Goal: Subscribe to service/newsletter

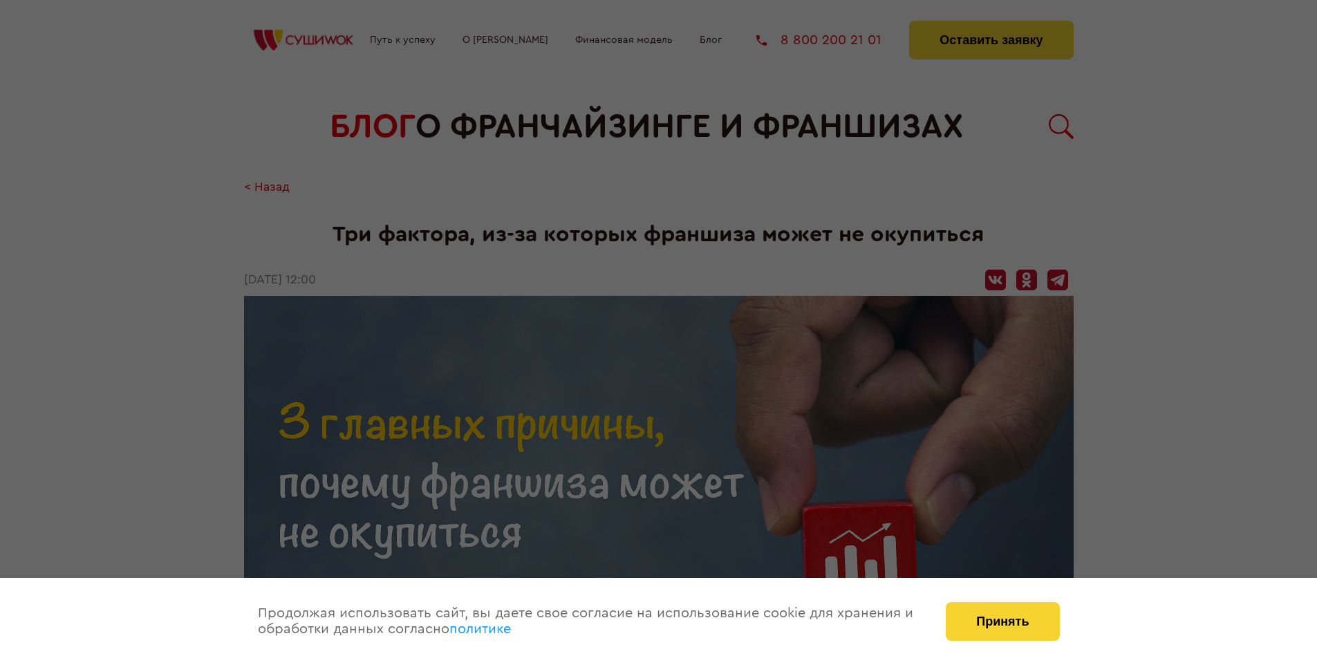
scroll to position [1429, 0]
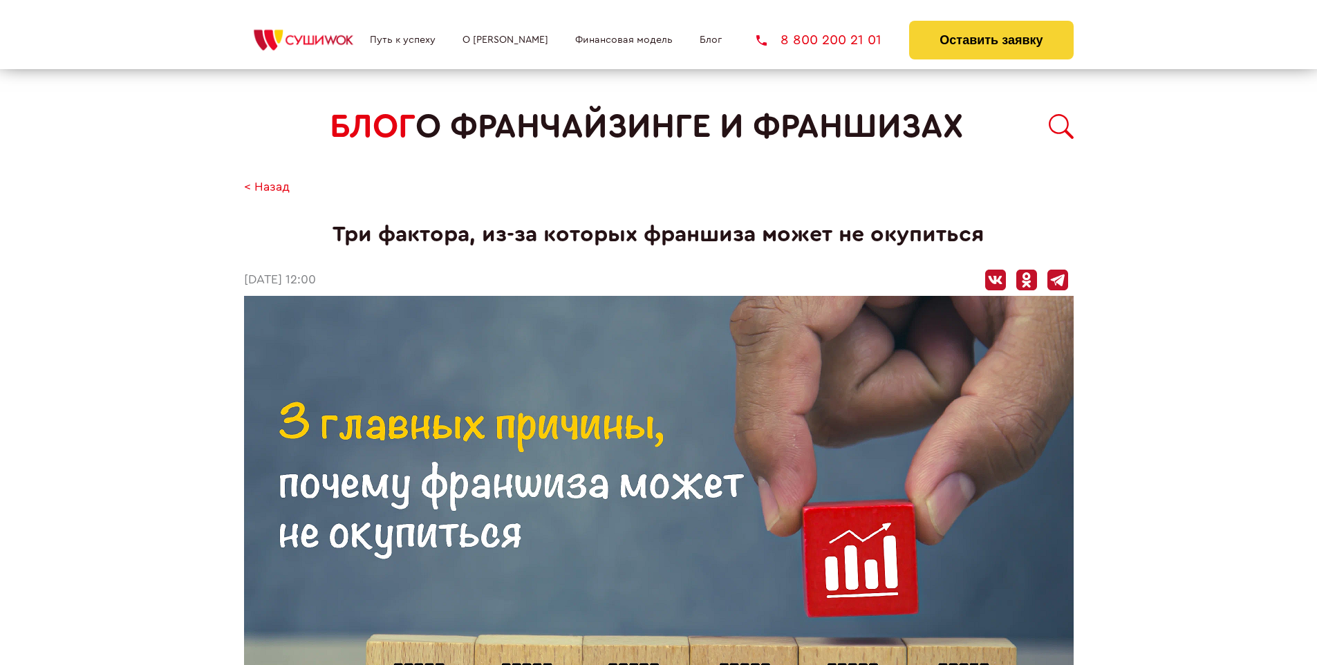
scroll to position [1429, 0]
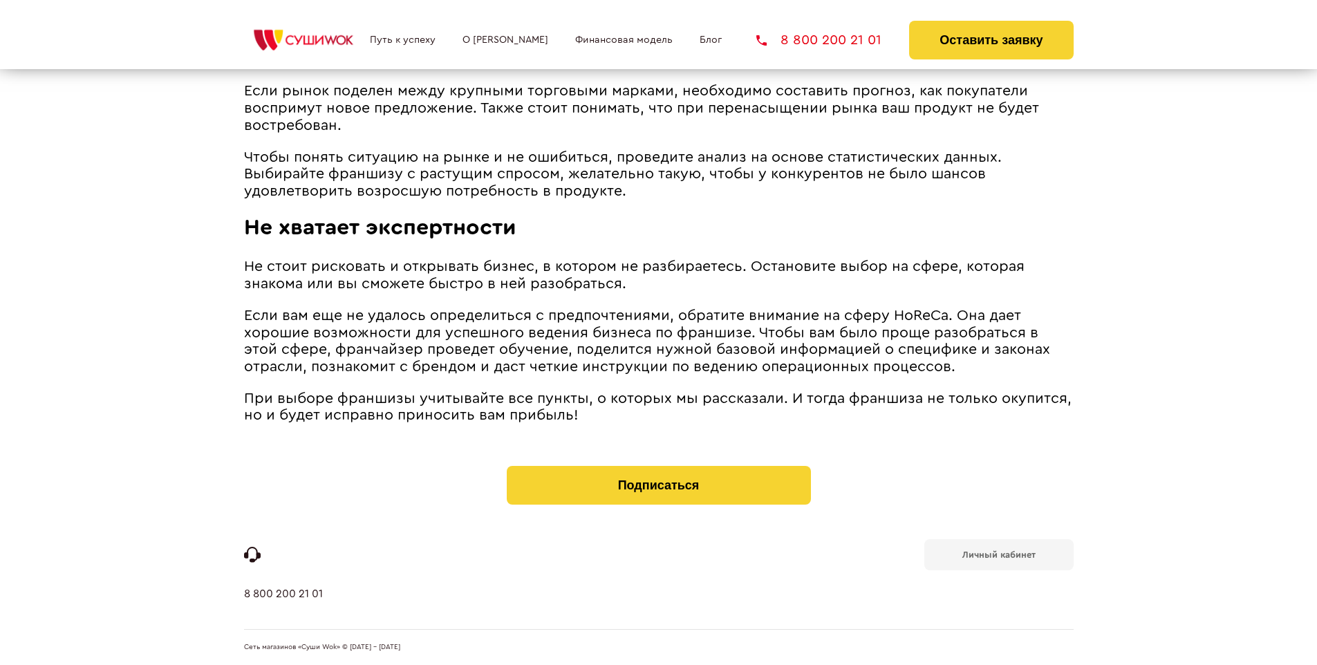
click at [998, 553] on b "Личный кабинет" at bounding box center [998, 554] width 73 height 9
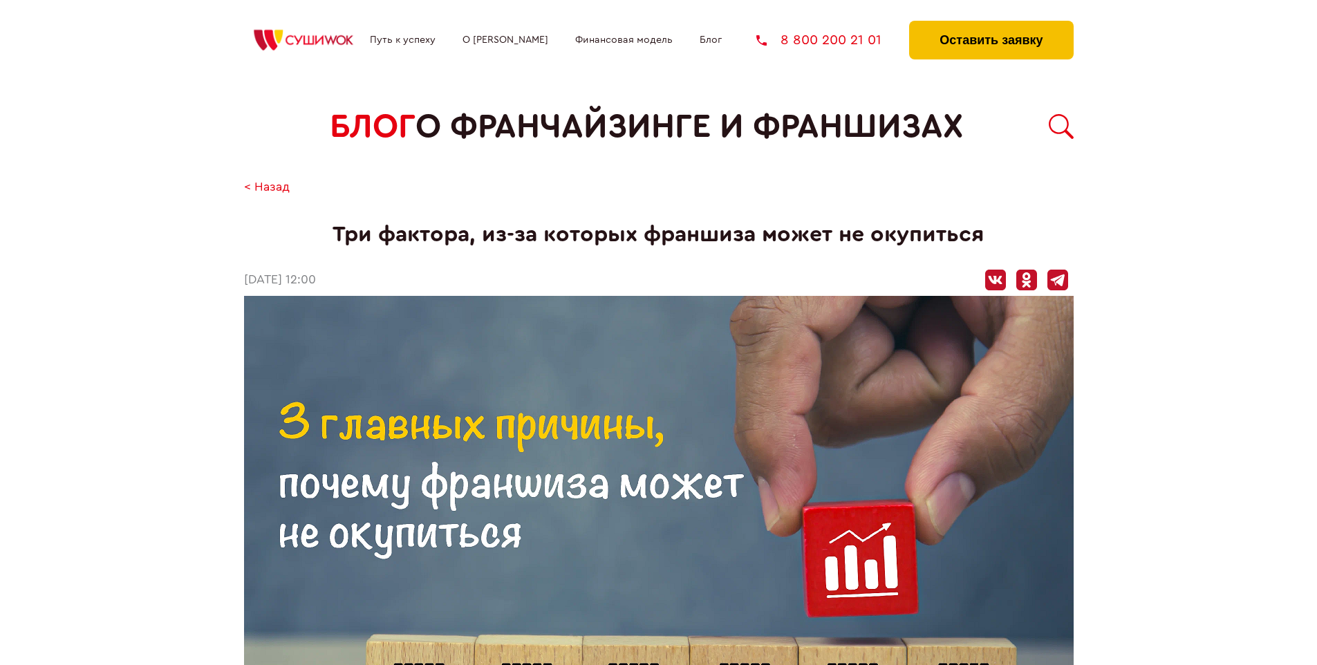
click at [991, 24] on button "Оставить заявку" at bounding box center [991, 40] width 164 height 39
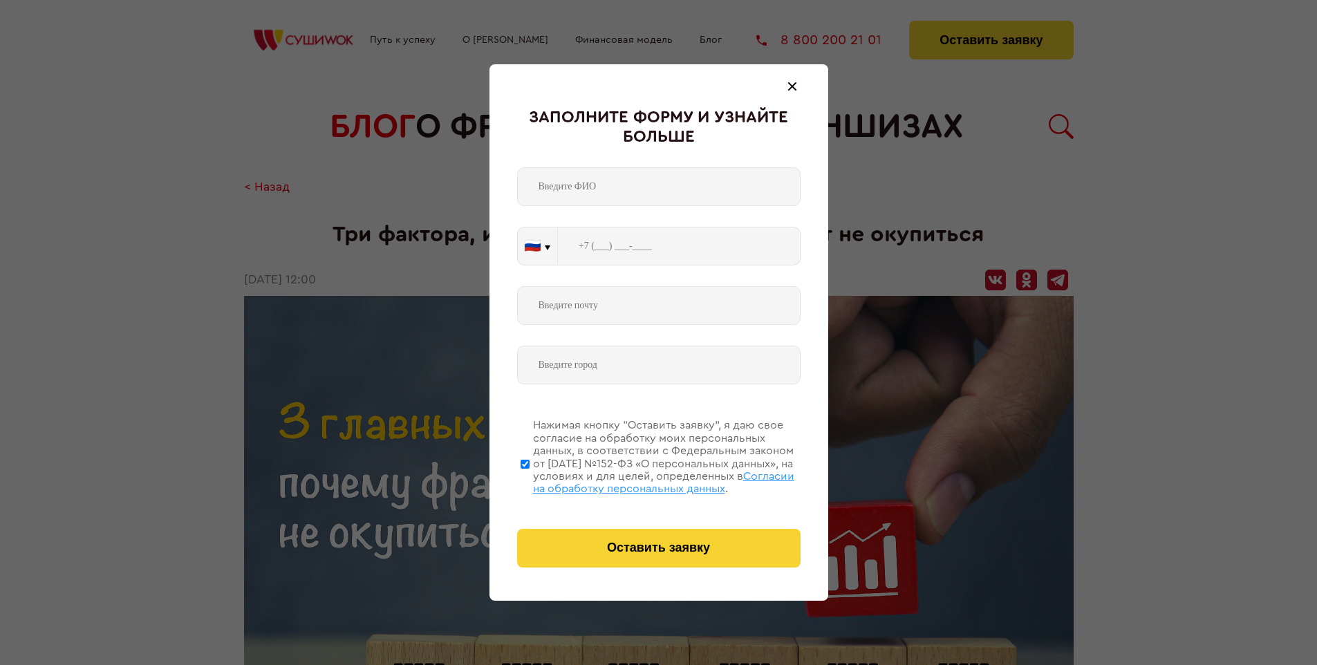
click at [641, 480] on span "Согласии на обработку персональных данных" at bounding box center [663, 483] width 261 height 24
click at [530, 480] on input "Нажимая кнопку “Оставить заявку”, я даю свое согласие на обработку моих персона…" at bounding box center [525, 464] width 9 height 111
checkbox input "false"
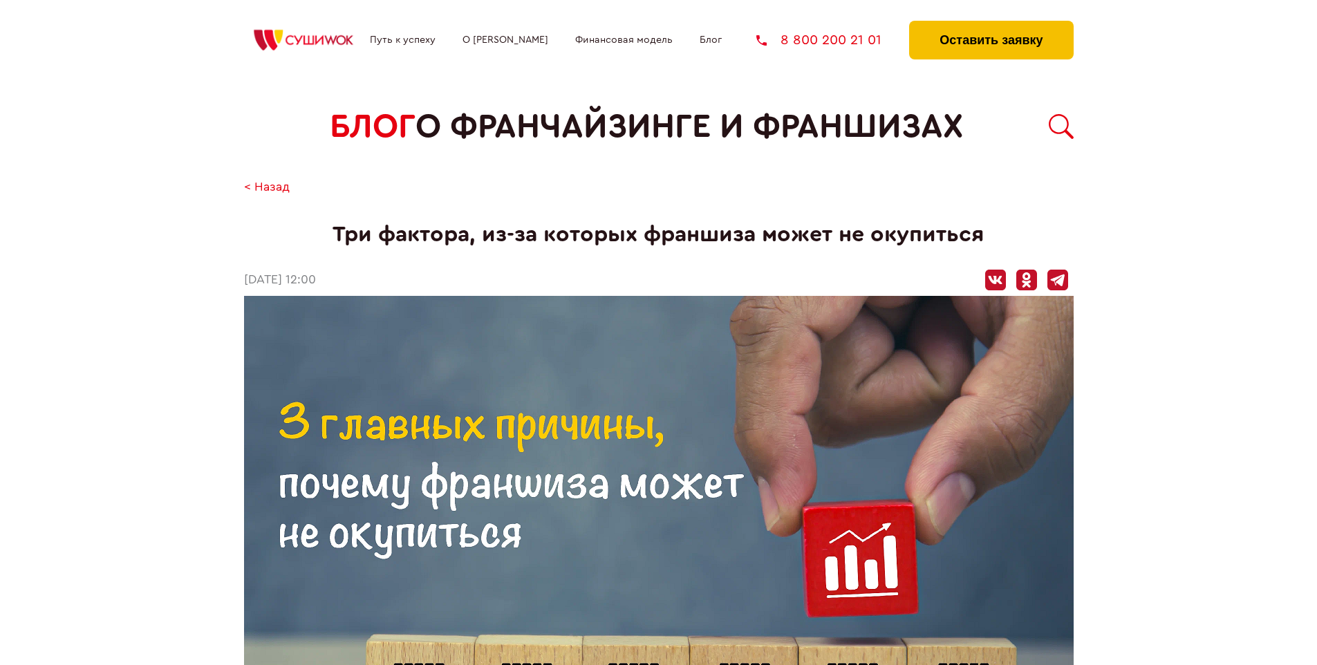
click at [991, 24] on button "Оставить заявку" at bounding box center [991, 40] width 164 height 39
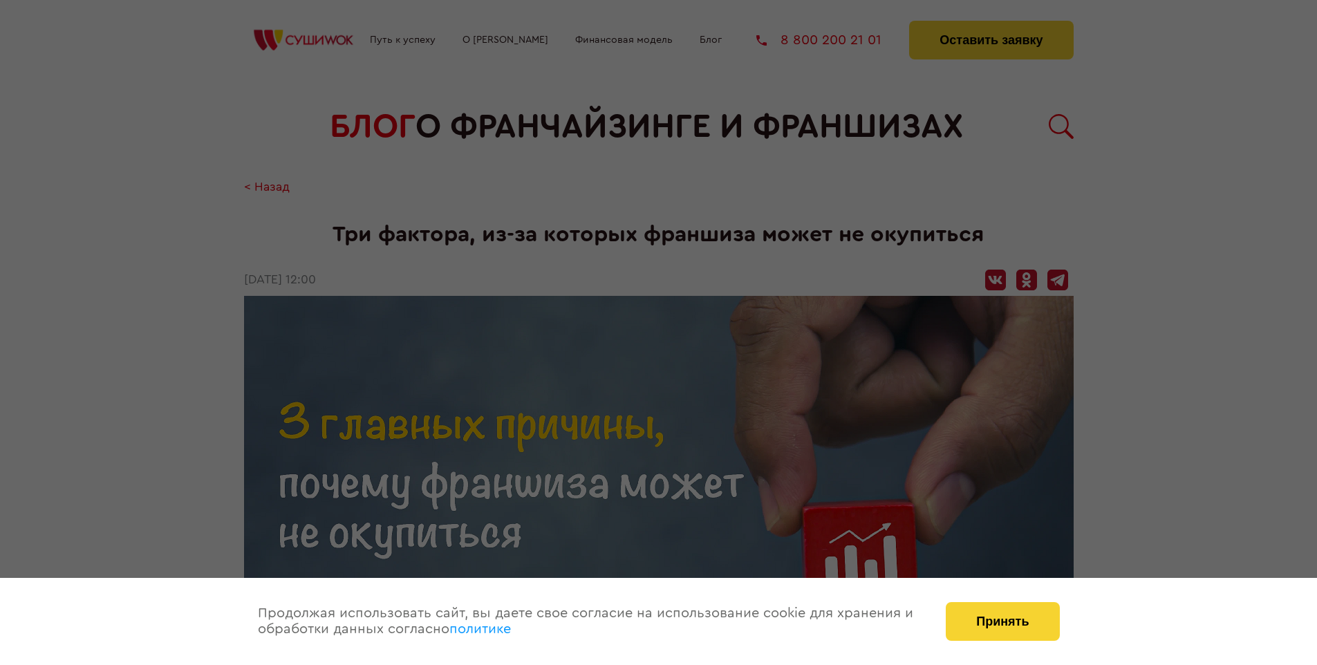
scroll to position [1429, 0]
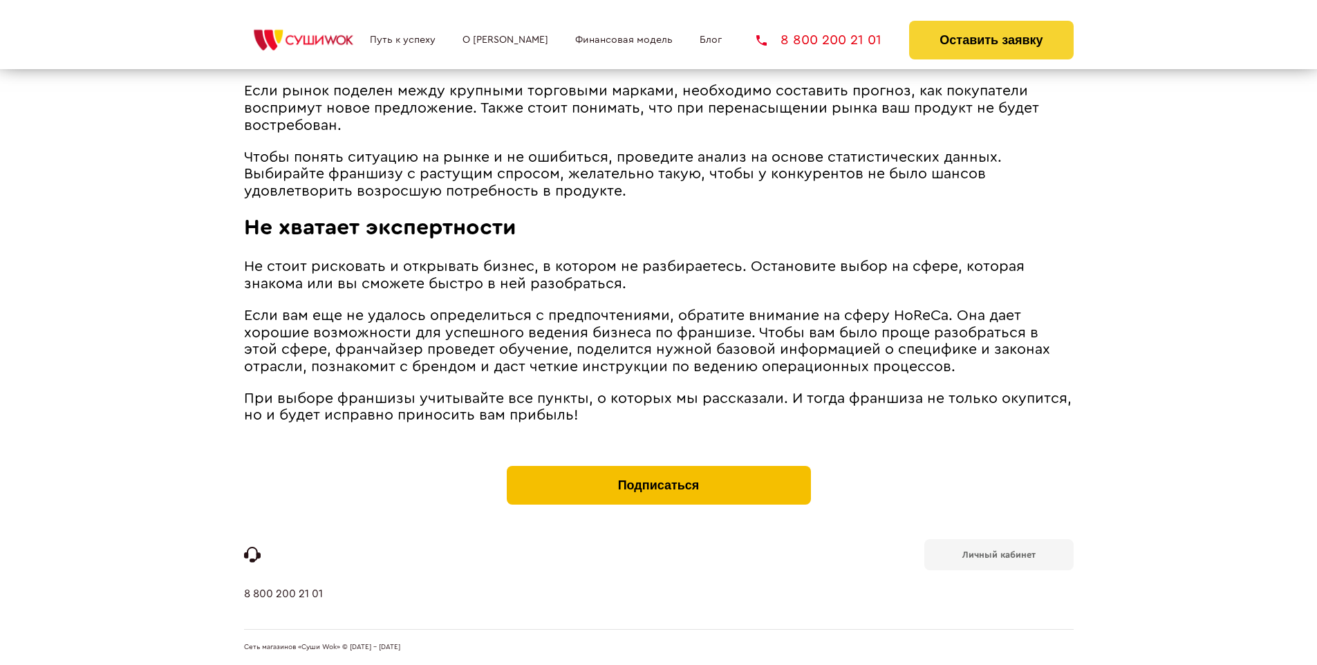
click at [658, 469] on button "Подписаться" at bounding box center [659, 485] width 304 height 39
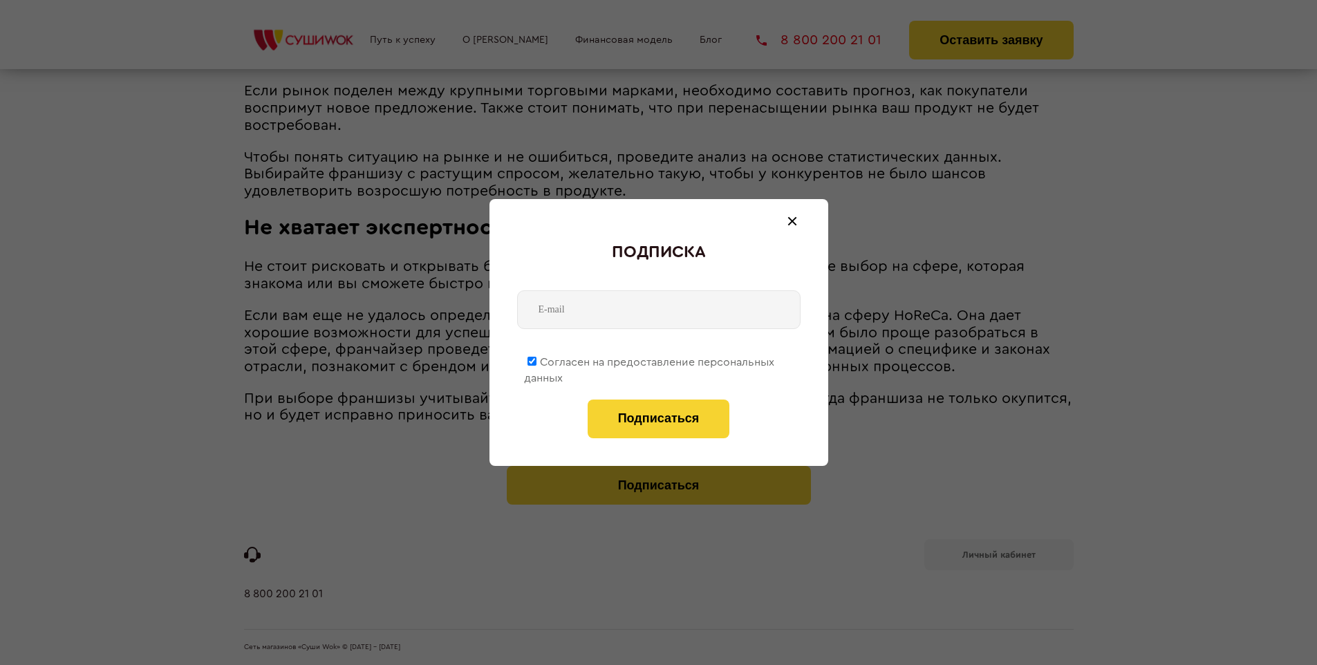
click at [650, 359] on span "Согласен на предоставление персональных данных" at bounding box center [649, 370] width 250 height 27
click at [536, 359] on input "Согласен на предоставление персональных данных" at bounding box center [531, 361] width 9 height 9
checkbox input "false"
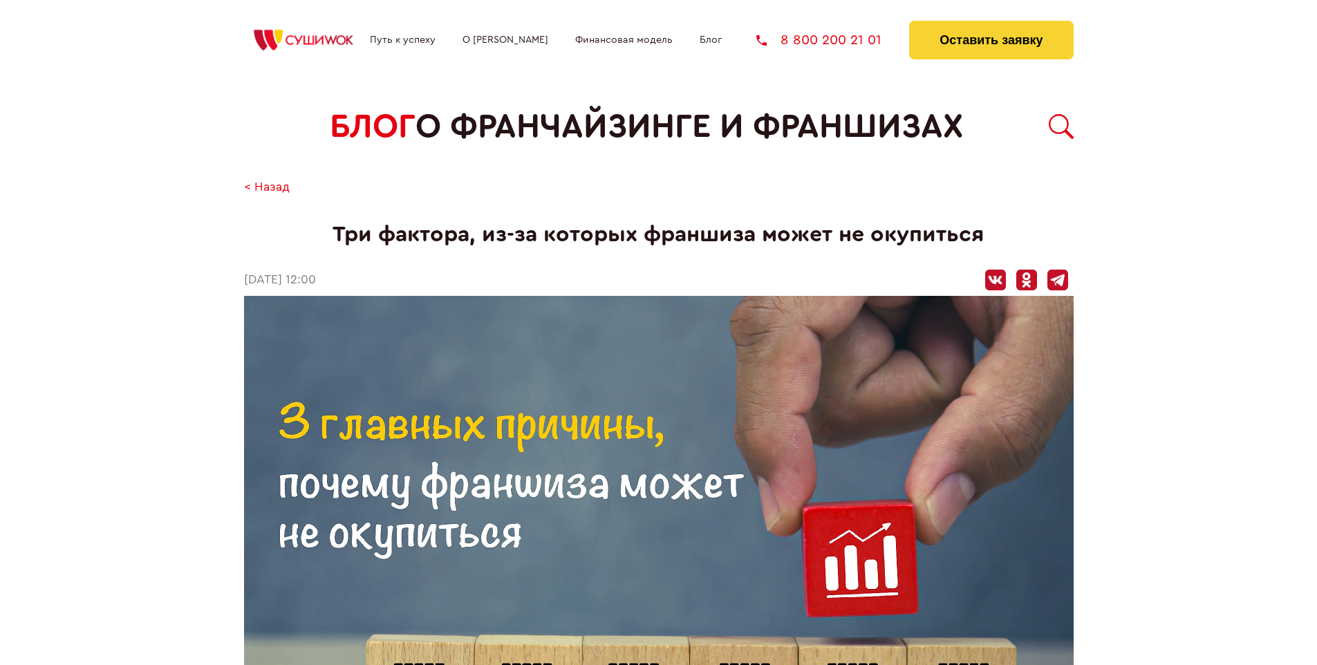
scroll to position [1429, 0]
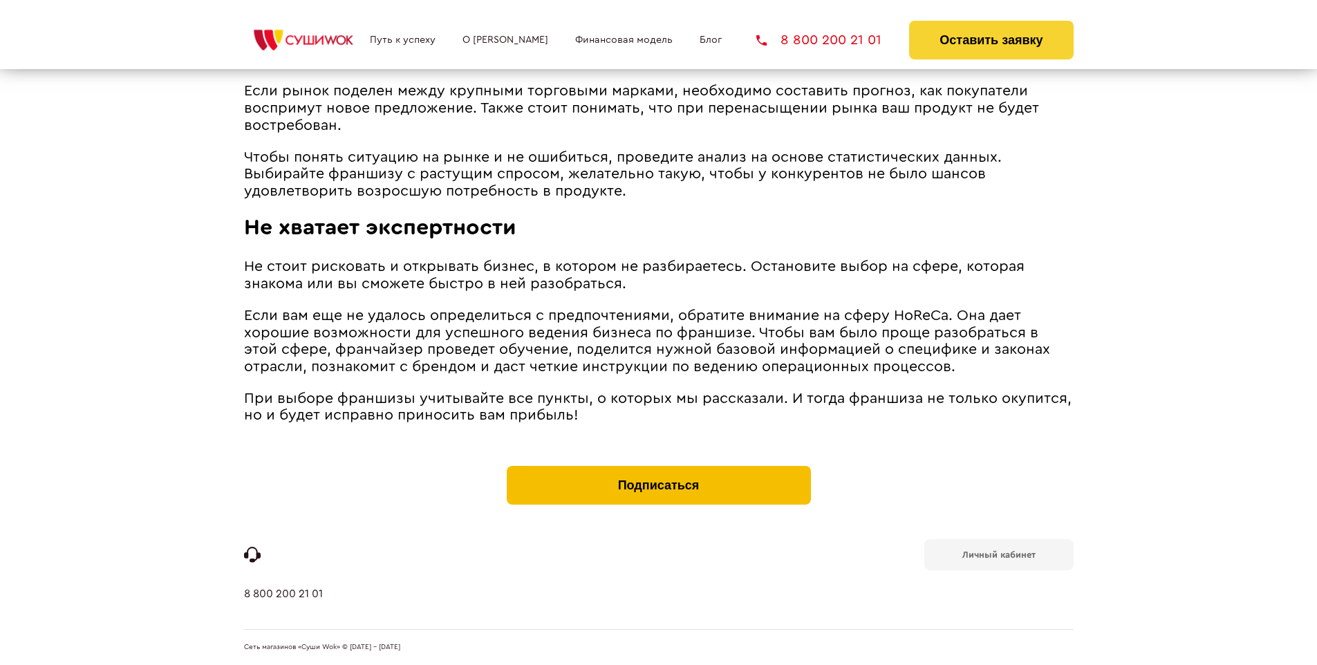
click at [658, 469] on button "Подписаться" at bounding box center [659, 485] width 304 height 39
